Goal: Task Accomplishment & Management: Manage account settings

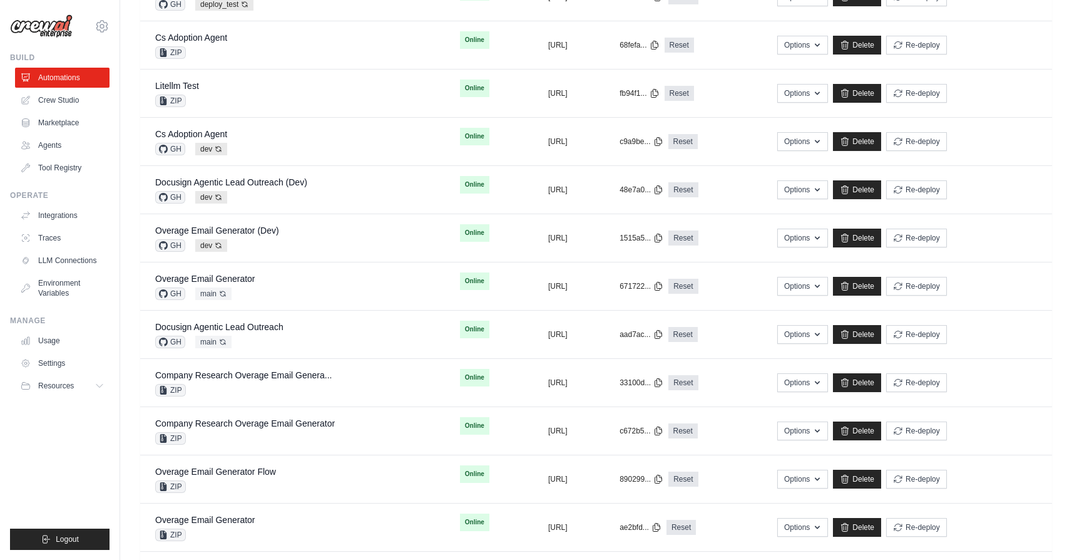
scroll to position [371, 0]
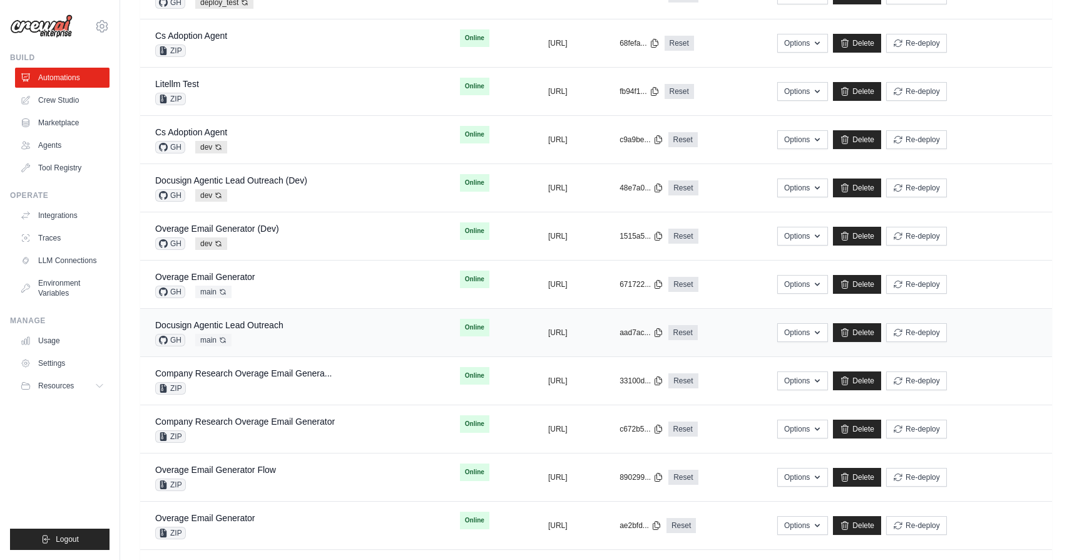
click at [309, 341] on div "Docusign Agentic Lead Outreach GH main Auto-deploy enabled" at bounding box center [292, 333] width 275 height 28
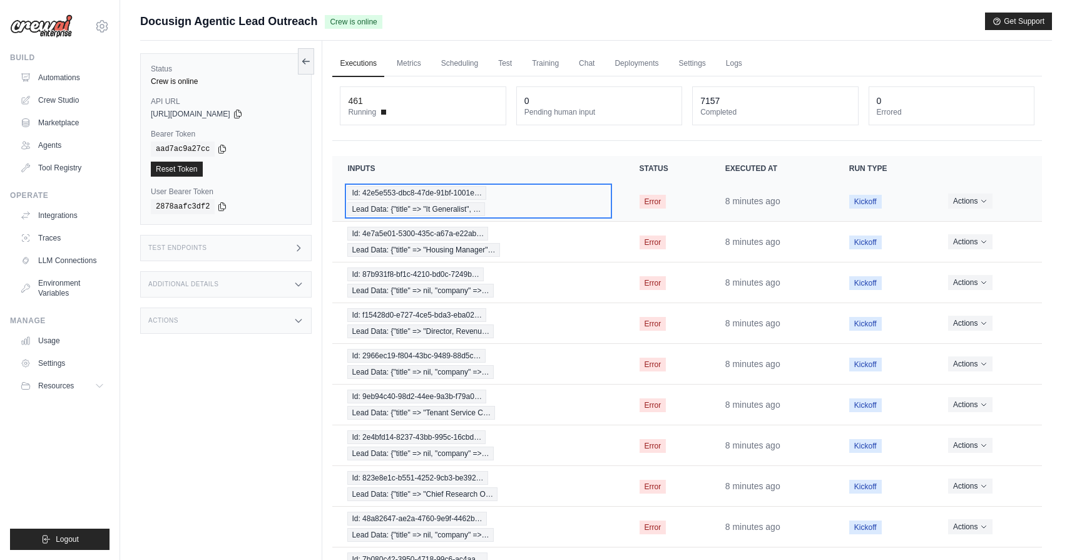
click at [542, 206] on div "Id: 42e5e553-dbc8-47de-91bf-1001e… Lead Data: {"title" => "It Generalist", …" at bounding box center [478, 201] width 262 height 30
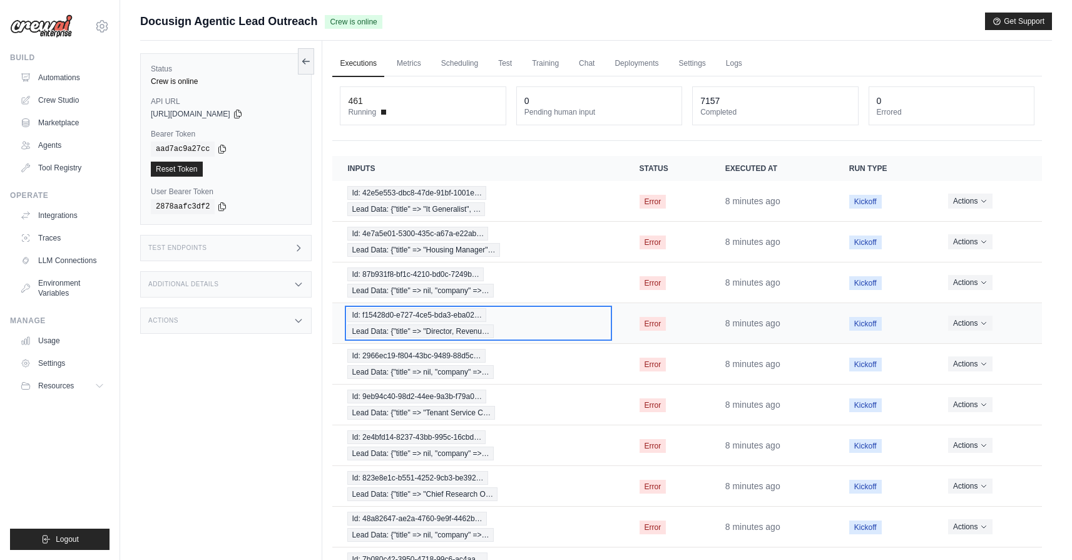
click at [561, 331] on div "Id: f15428d0-e727-4ce5-bda3-eba02… Lead Data: {"title" => "Director, Revenu…" at bounding box center [478, 323] width 262 height 30
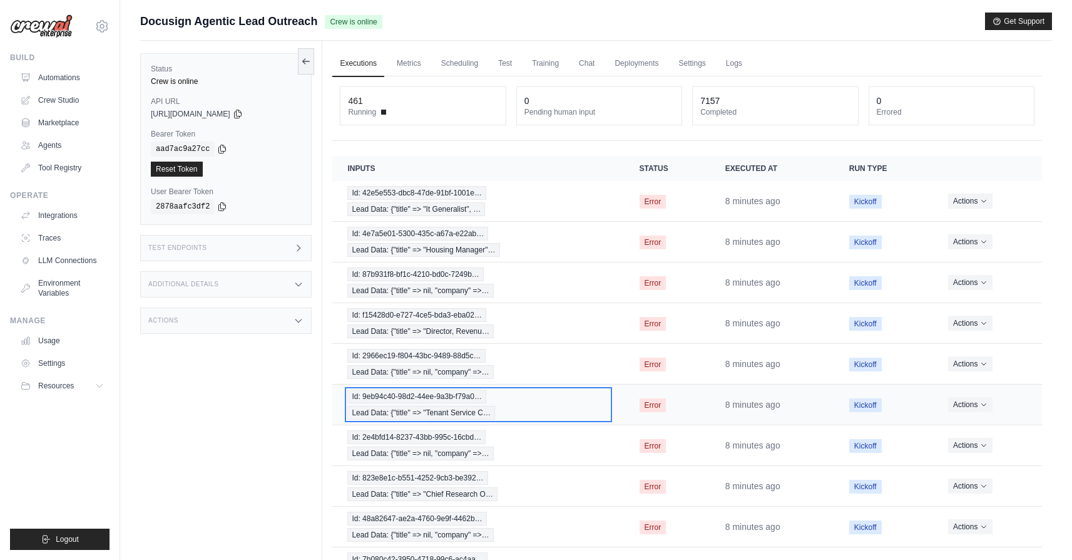
click at [563, 411] on div "Id: 9eb94c40-98d2-44ee-9a3b-f79a0… Lead Data: {"title" => "Tenant Service C…" at bounding box center [478, 404] width 262 height 30
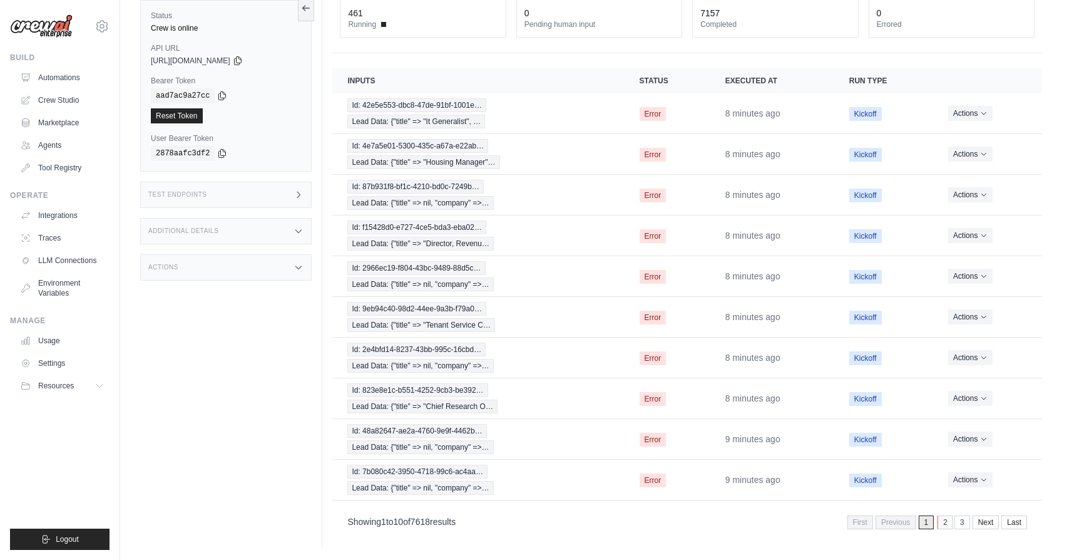
click at [948, 522] on link "2" at bounding box center [946, 522] width 16 height 14
click at [545, 309] on div "Id: 76ae5c5e-35b5-4004-b105-76d60… Lead Data: {"title" => "It Generalist", …" at bounding box center [476, 317] width 259 height 30
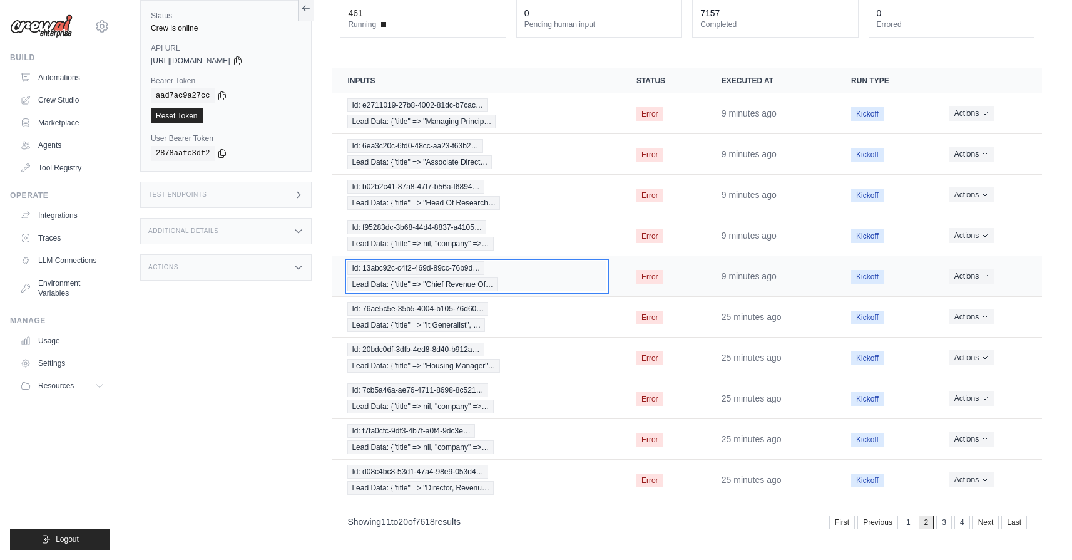
click at [538, 282] on div "Id: 13abc92c-c4f2-469d-89cc-76b9d… Lead Data: {"title" => "Chief Revenue Of…" at bounding box center [476, 276] width 259 height 30
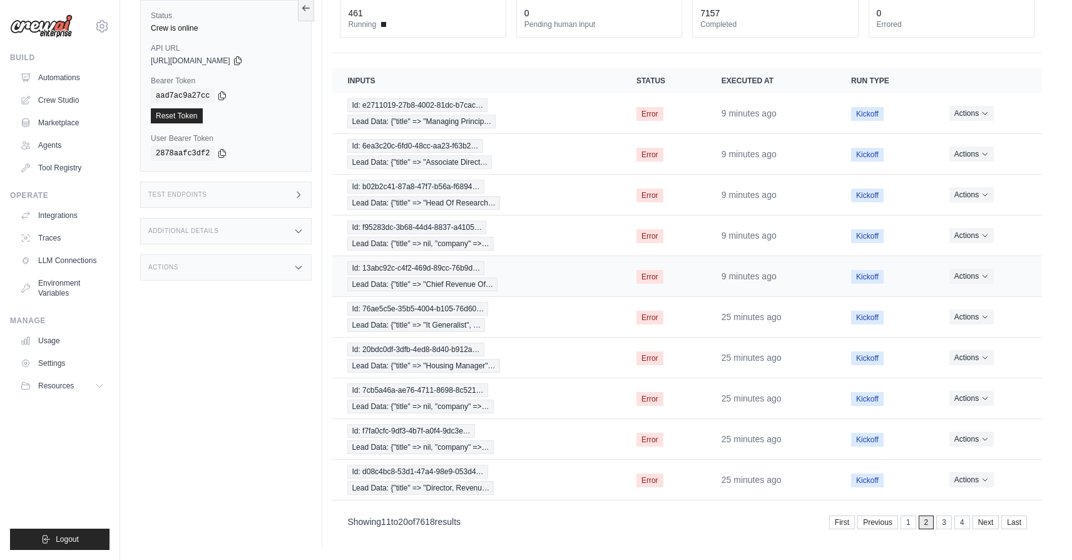
scroll to position [0, 0]
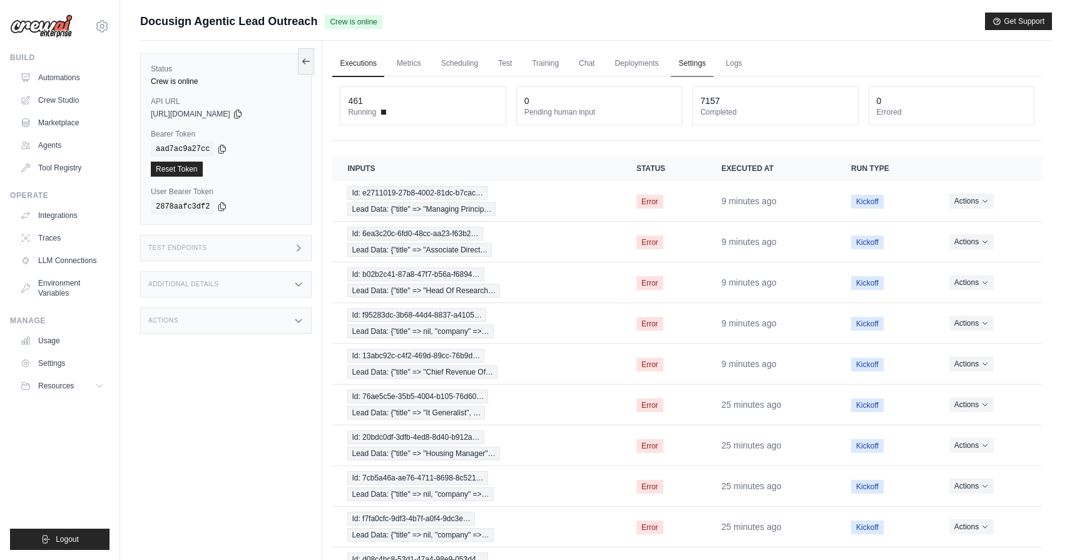
click at [682, 59] on link "Settings" at bounding box center [692, 64] width 42 height 26
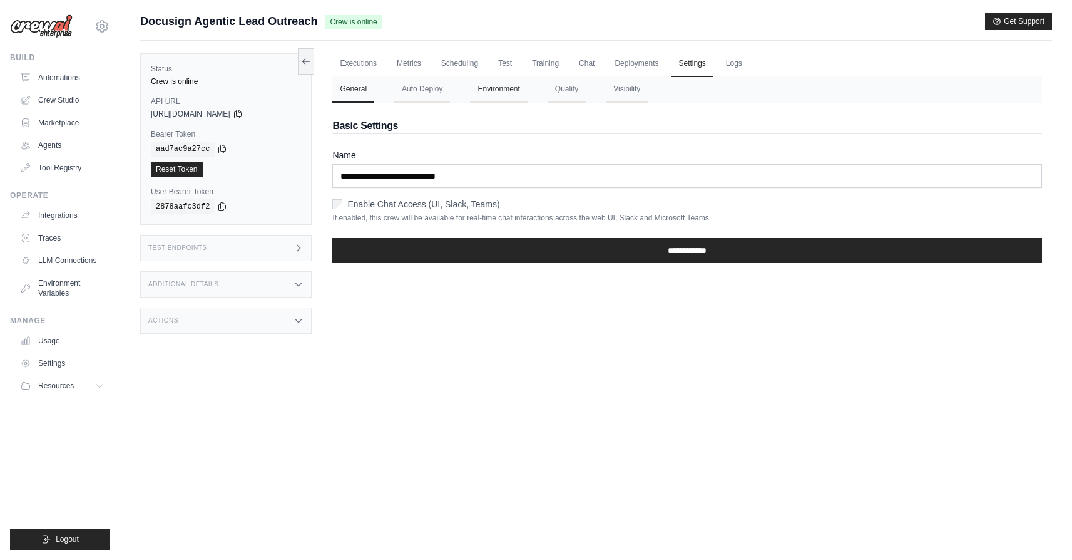
click at [481, 91] on button "Environment" at bounding box center [498, 89] width 57 height 26
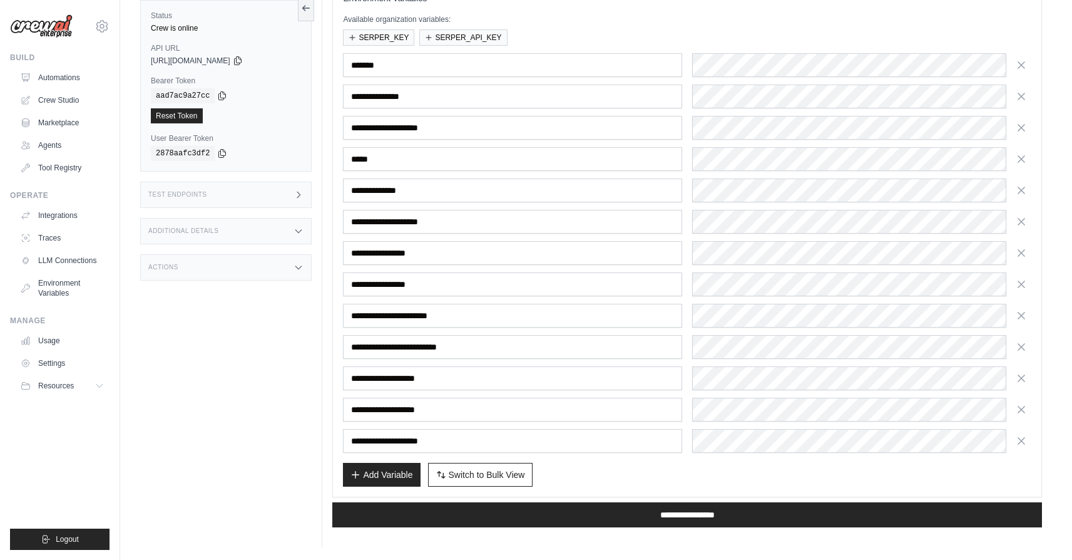
scroll to position [167, 0]
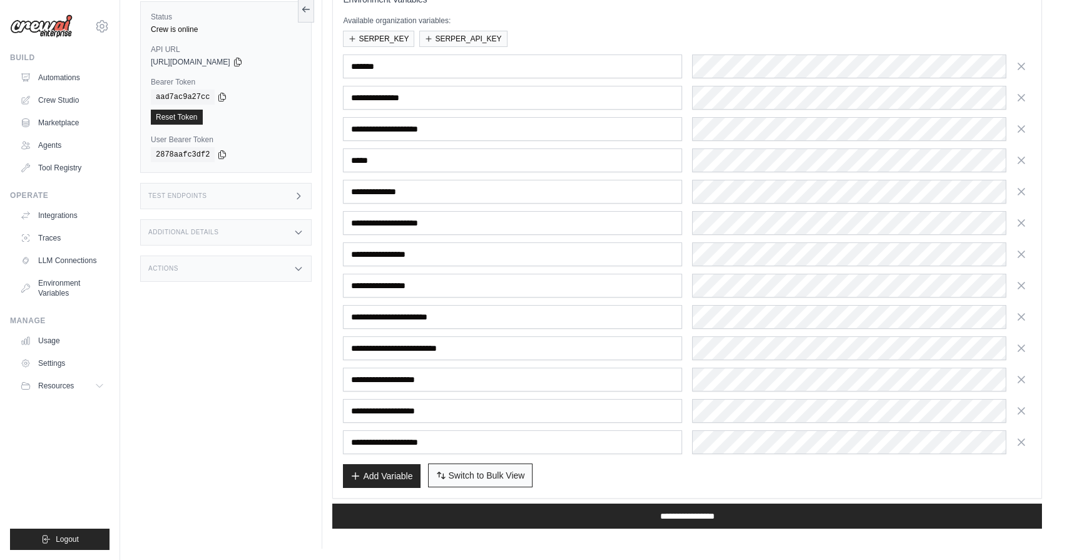
click at [510, 468] on button "Switch to Bulk View Switch to Table View" at bounding box center [480, 475] width 105 height 24
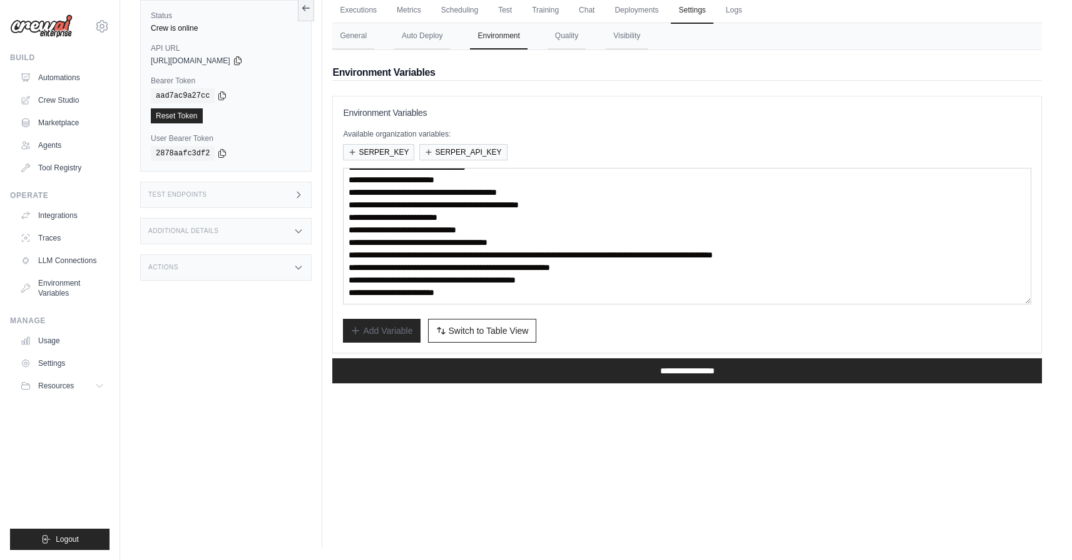
scroll to position [37, 0]
drag, startPoint x: 690, startPoint y: 267, endPoint x: 462, endPoint y: 266, distance: 227.9
click at [462, 266] on textarea "**********" at bounding box center [687, 236] width 689 height 136
paste textarea "**********"
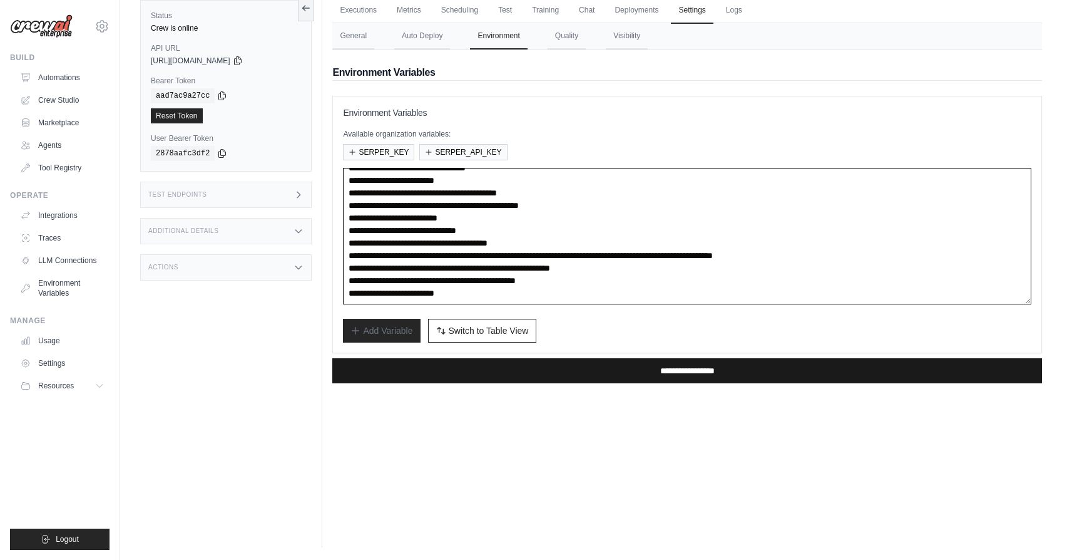
type textarea "**********"
click at [562, 372] on input "**********" at bounding box center [687, 370] width 710 height 25
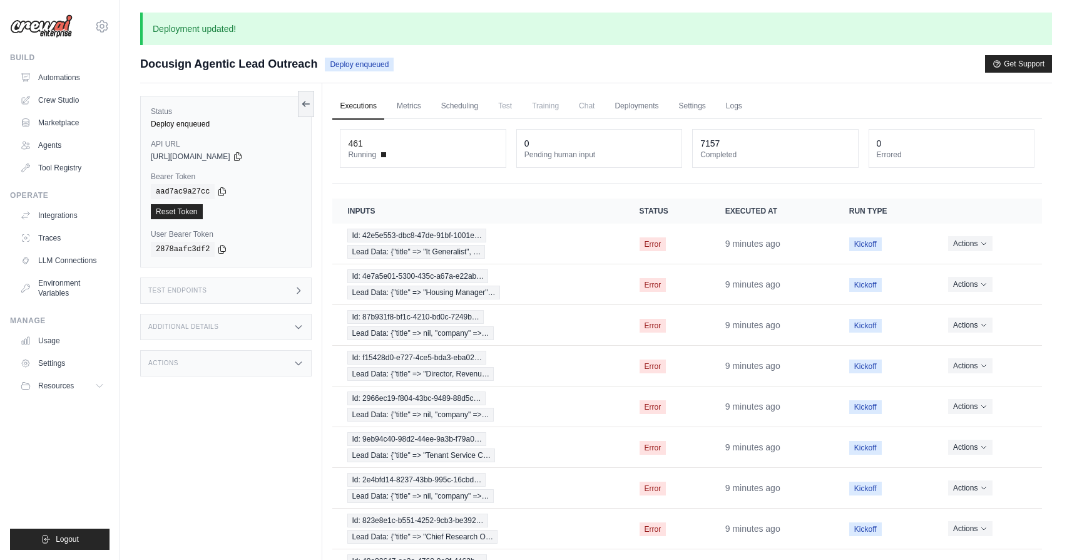
click at [360, 110] on link "Executions" at bounding box center [358, 106] width 52 height 26
click at [86, 82] on link "Automations" at bounding box center [63, 78] width 95 height 20
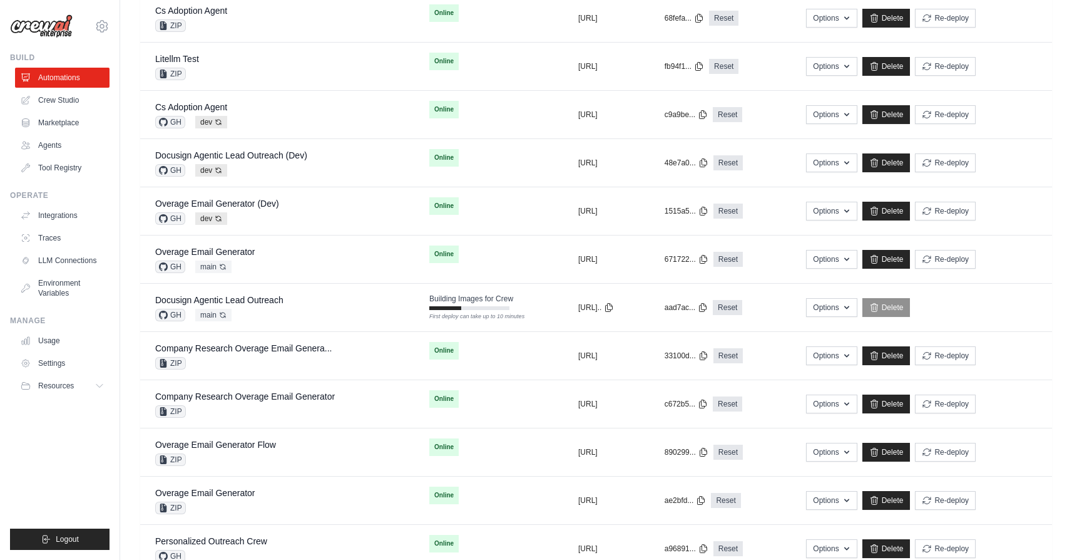
scroll to position [532, 0]
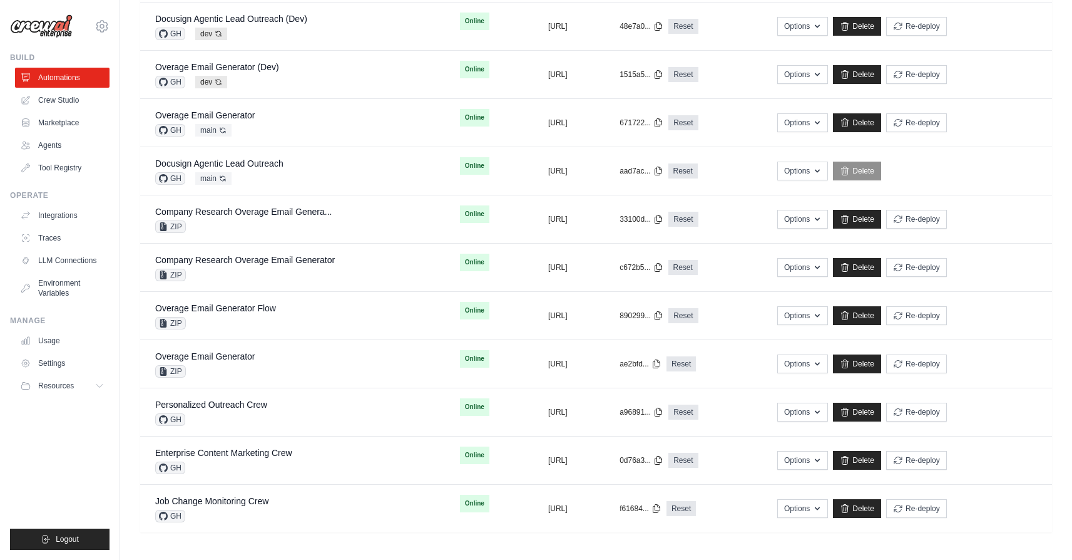
click at [78, 426] on ul "Build Automations Crew Studio Marketplace Agents" at bounding box center [60, 301] width 100 height 497
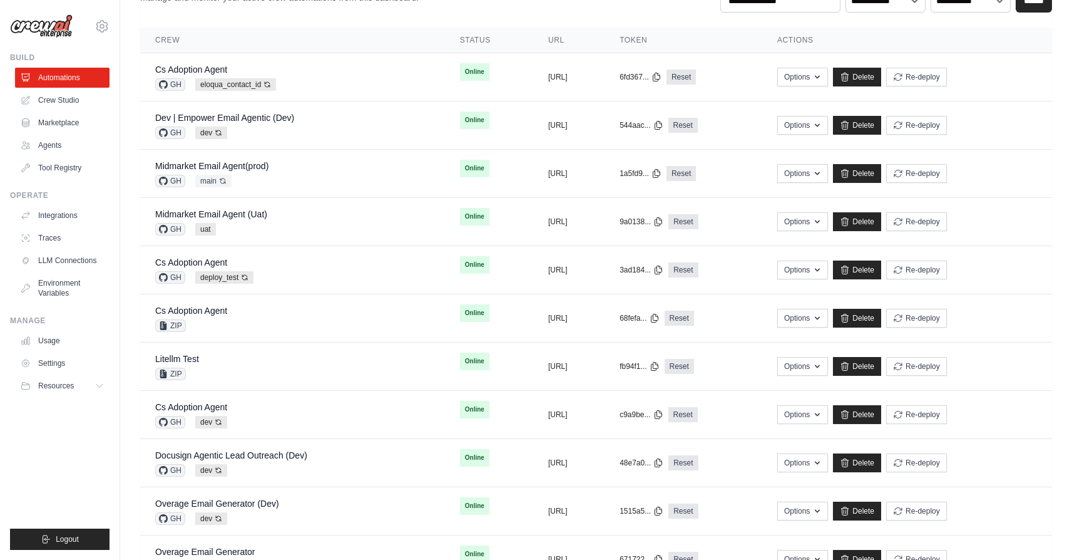
scroll to position [0, 0]
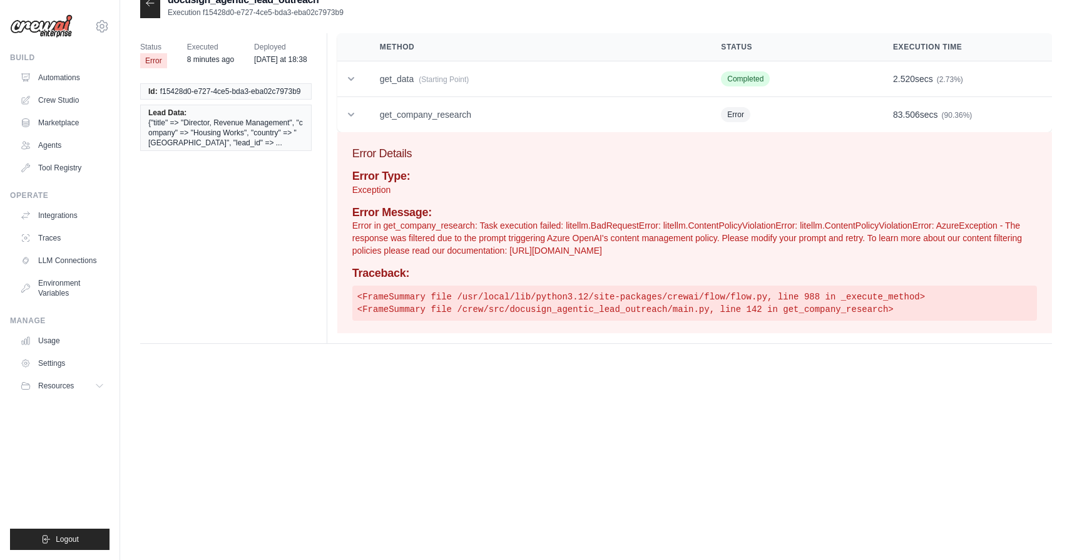
scroll to position [25, 0]
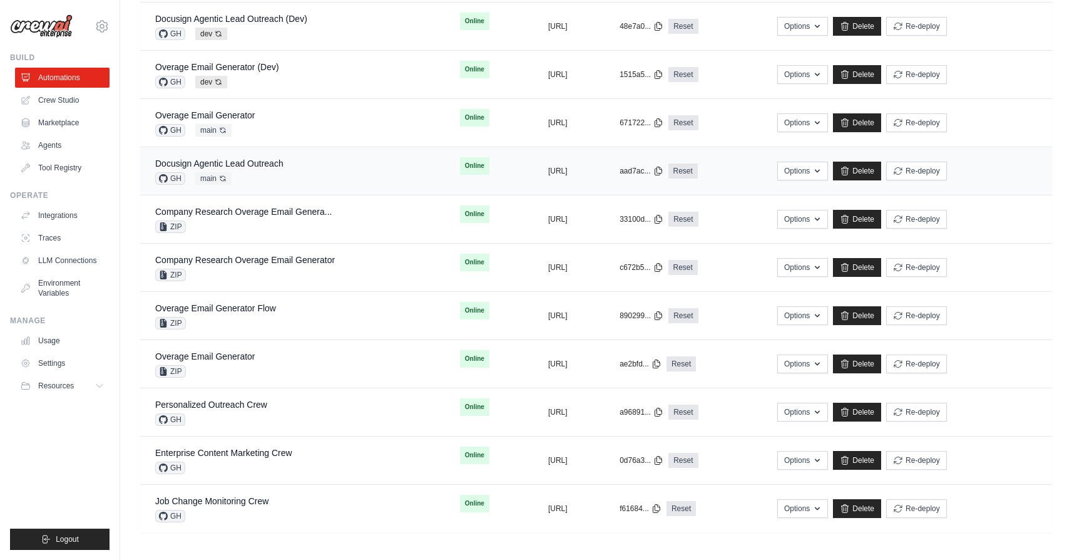
click at [291, 177] on div "Docusign Agentic Lead Outreach GH main Auto-deploy enabled" at bounding box center [292, 171] width 275 height 28
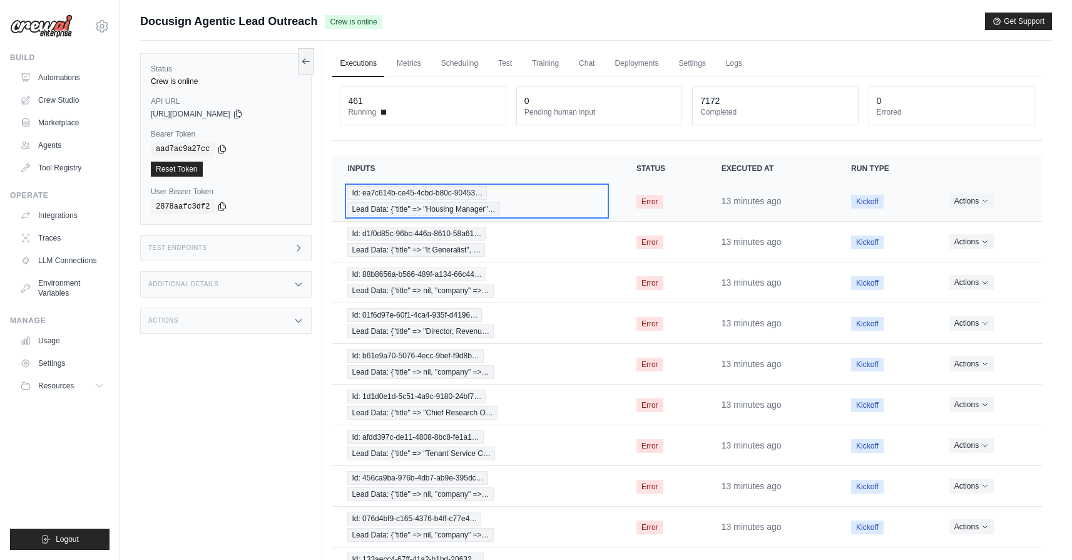
click at [530, 200] on div "Id: ea7c614b-ce45-4cbd-b80c-90453… Lead Data: {"title" => "Housing Manager"…" at bounding box center [476, 201] width 259 height 30
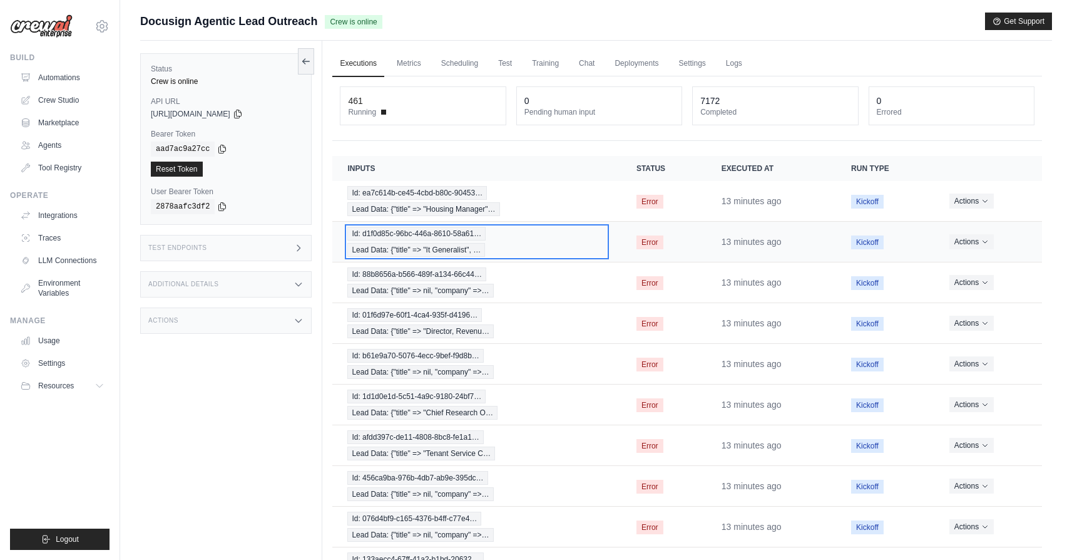
click at [545, 245] on div "Id: d1f0d85c-96bc-446a-8610-58a61… Lead Data: {"title" => "It Generalist", …" at bounding box center [476, 242] width 259 height 30
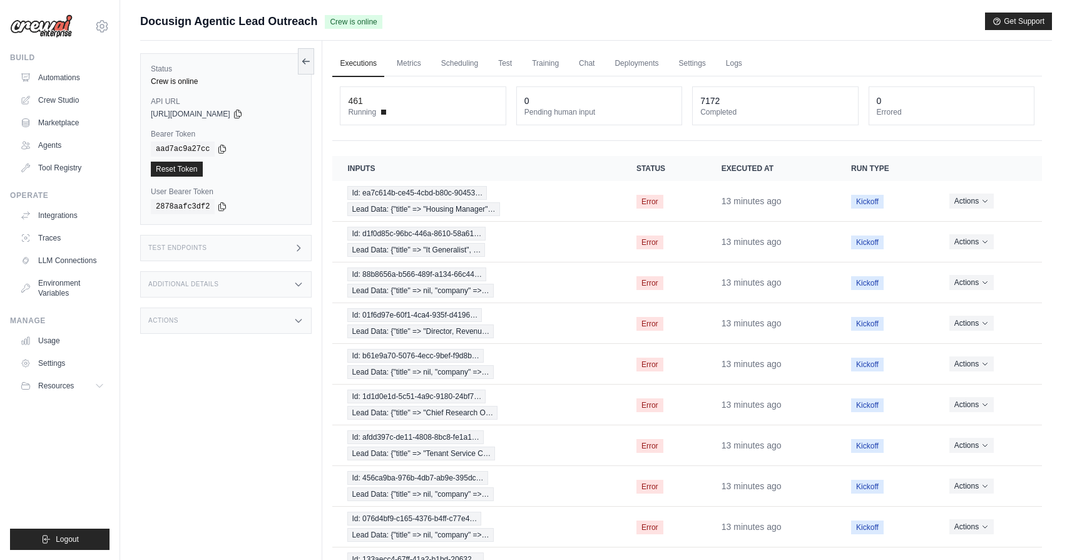
click at [301, 359] on div "Status Crew is online API URL copied https://docusign-agentic-lead-outreach-233…" at bounding box center [231, 321] width 182 height 560
